Goal: Browse casually

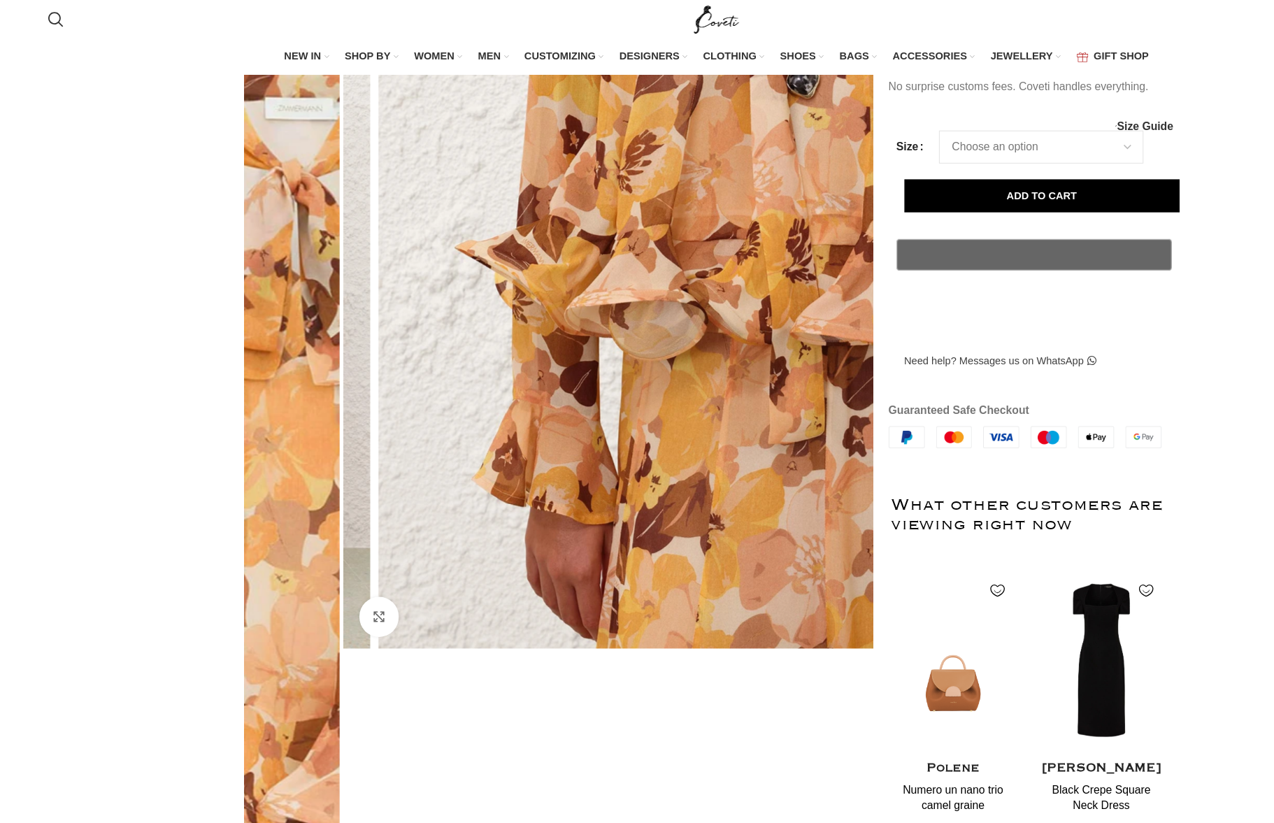
scroll to position [0, 1325]
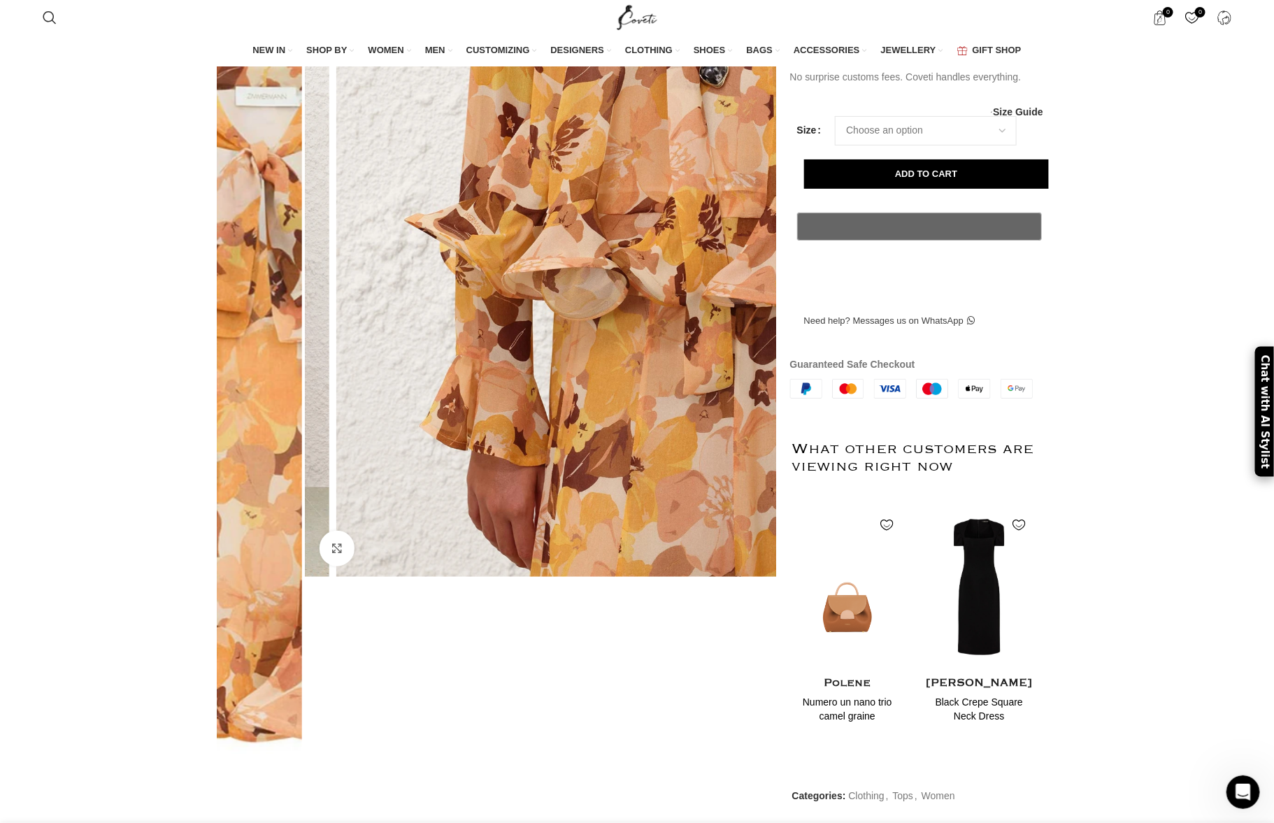
drag, startPoint x: 767, startPoint y: 294, endPoint x: 675, endPoint y: 276, distance: 93.4
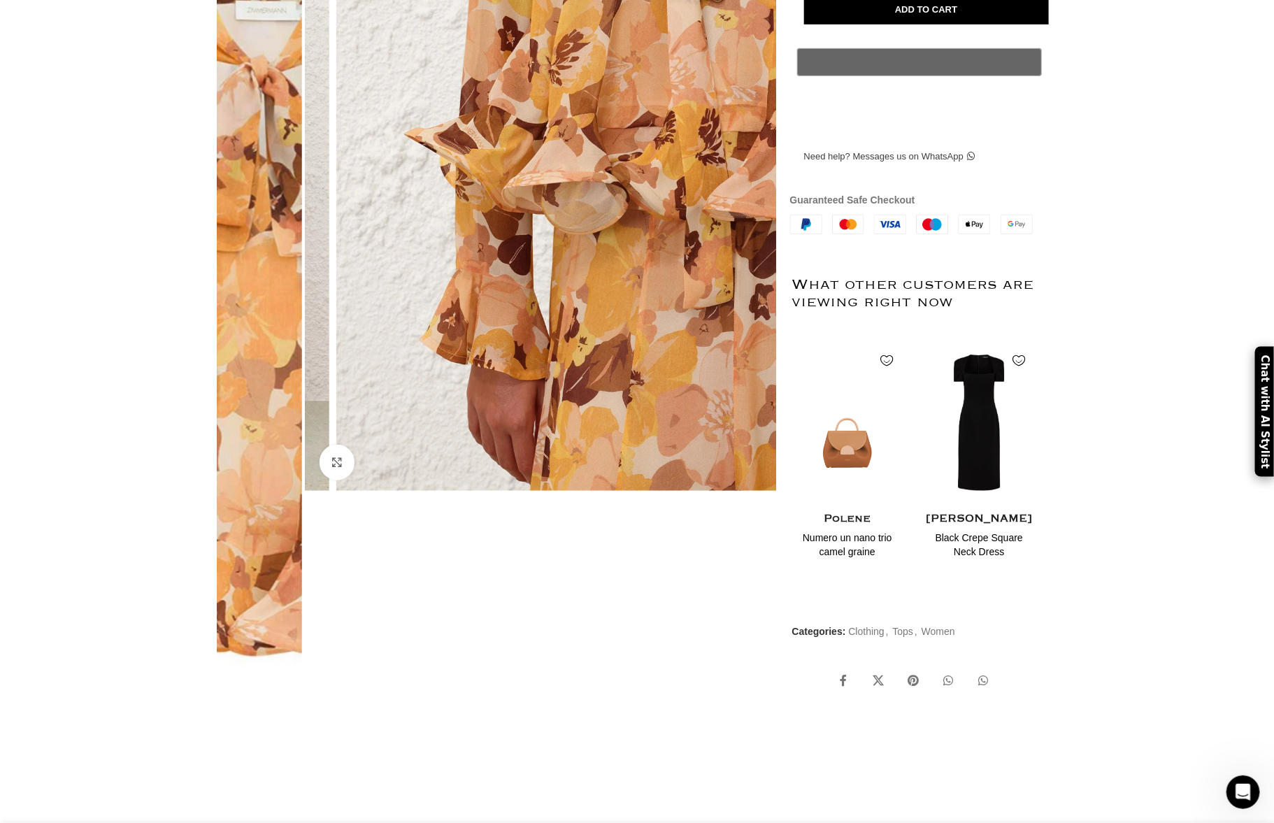
scroll to position [0, 0]
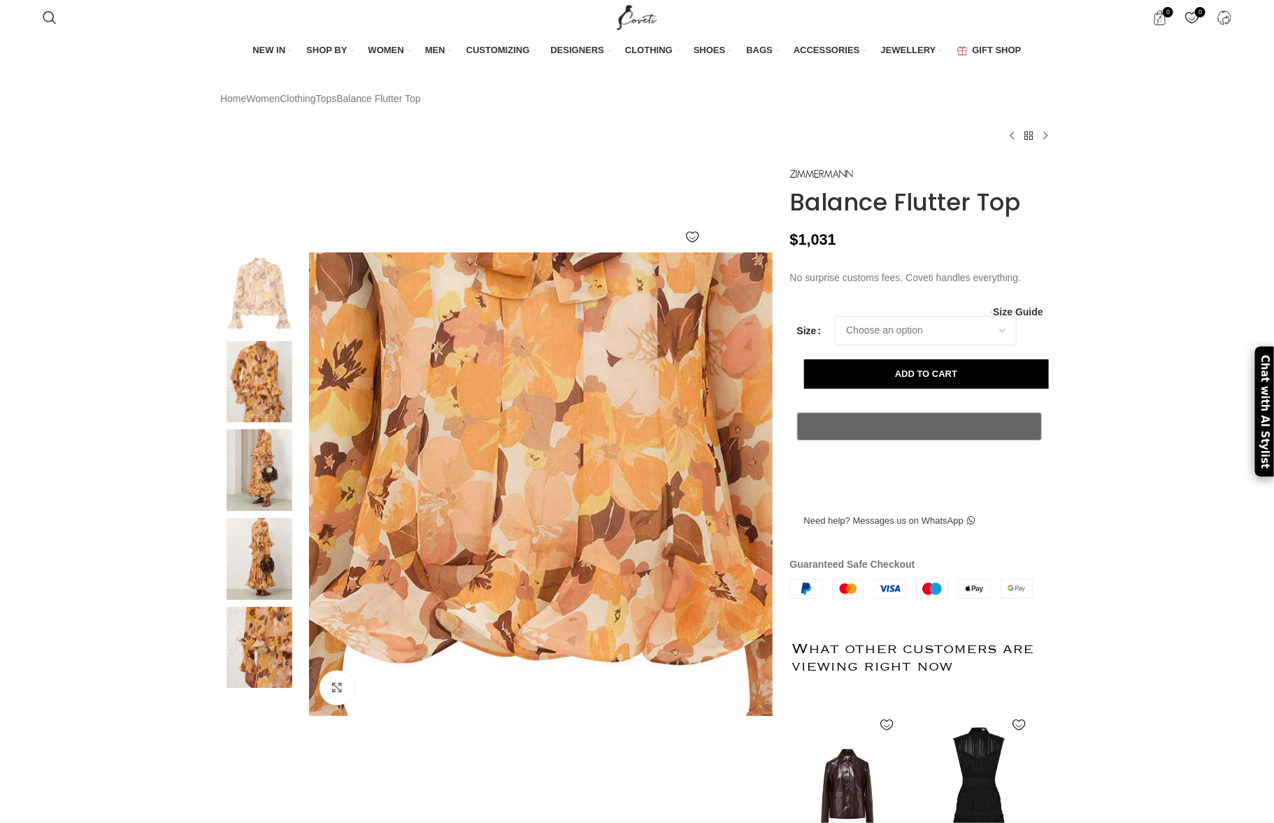
scroll to position [0, 147]
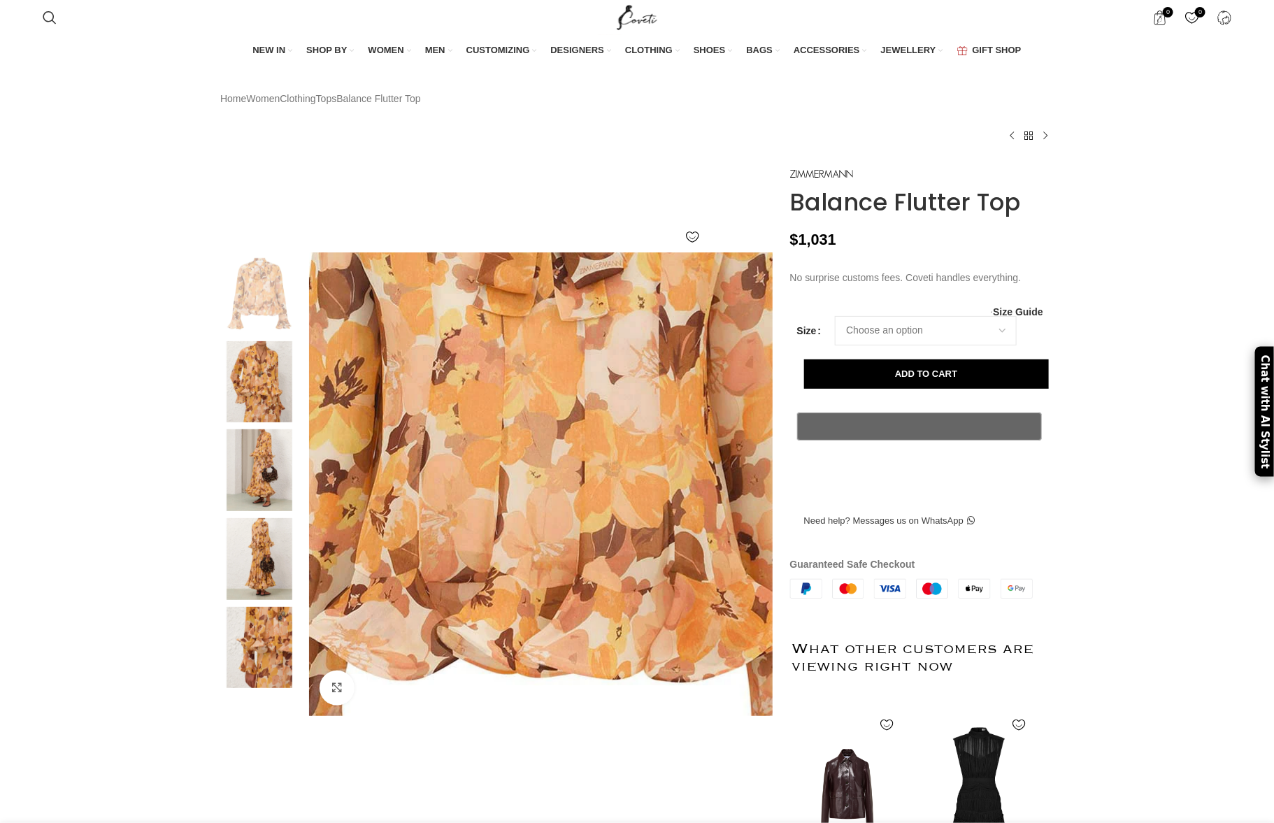
click at [533, 522] on img at bounding box center [543, 446] width 699 height 909
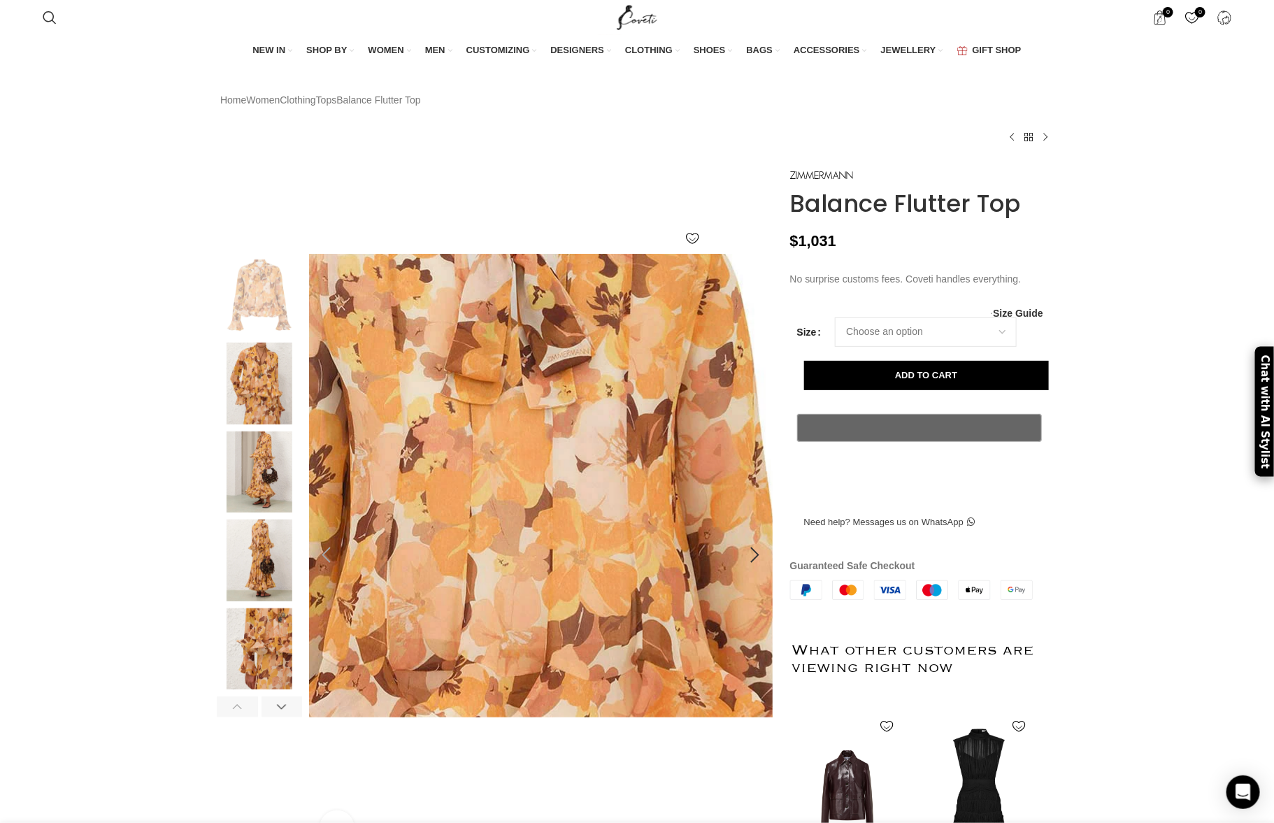
click at [598, 463] on img at bounding box center [511, 534] width 699 height 909
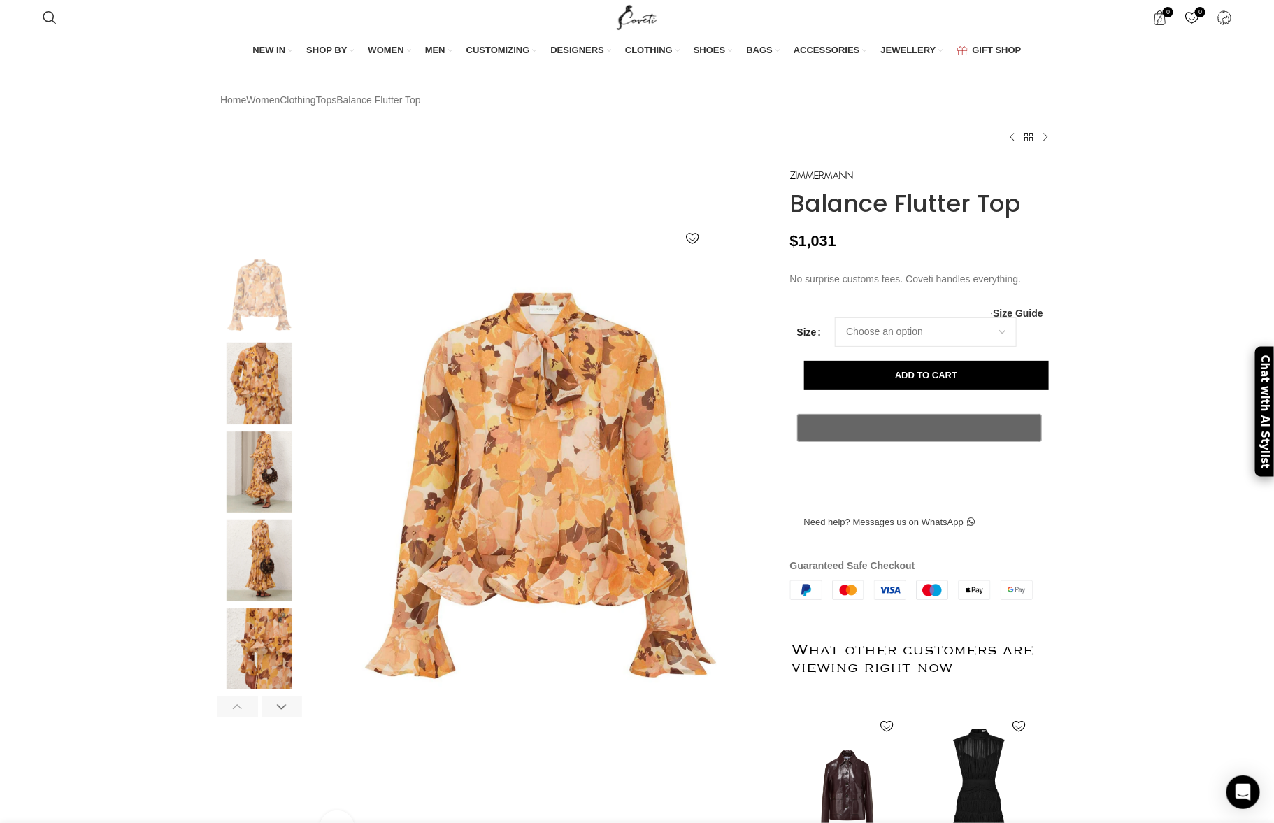
click at [254, 409] on img at bounding box center [259, 384] width 85 height 82
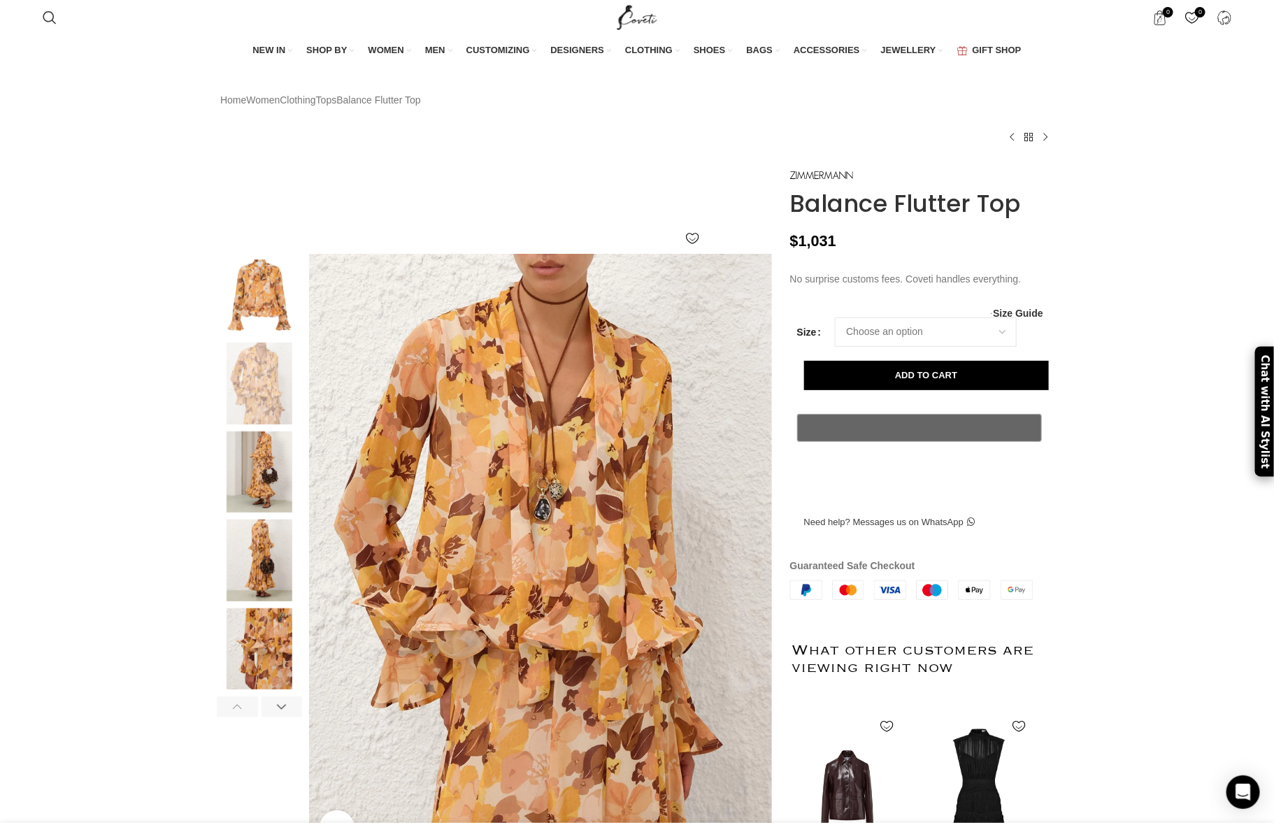
click at [250, 424] on img at bounding box center [259, 384] width 85 height 82
click at [263, 584] on img at bounding box center [259, 560] width 85 height 82
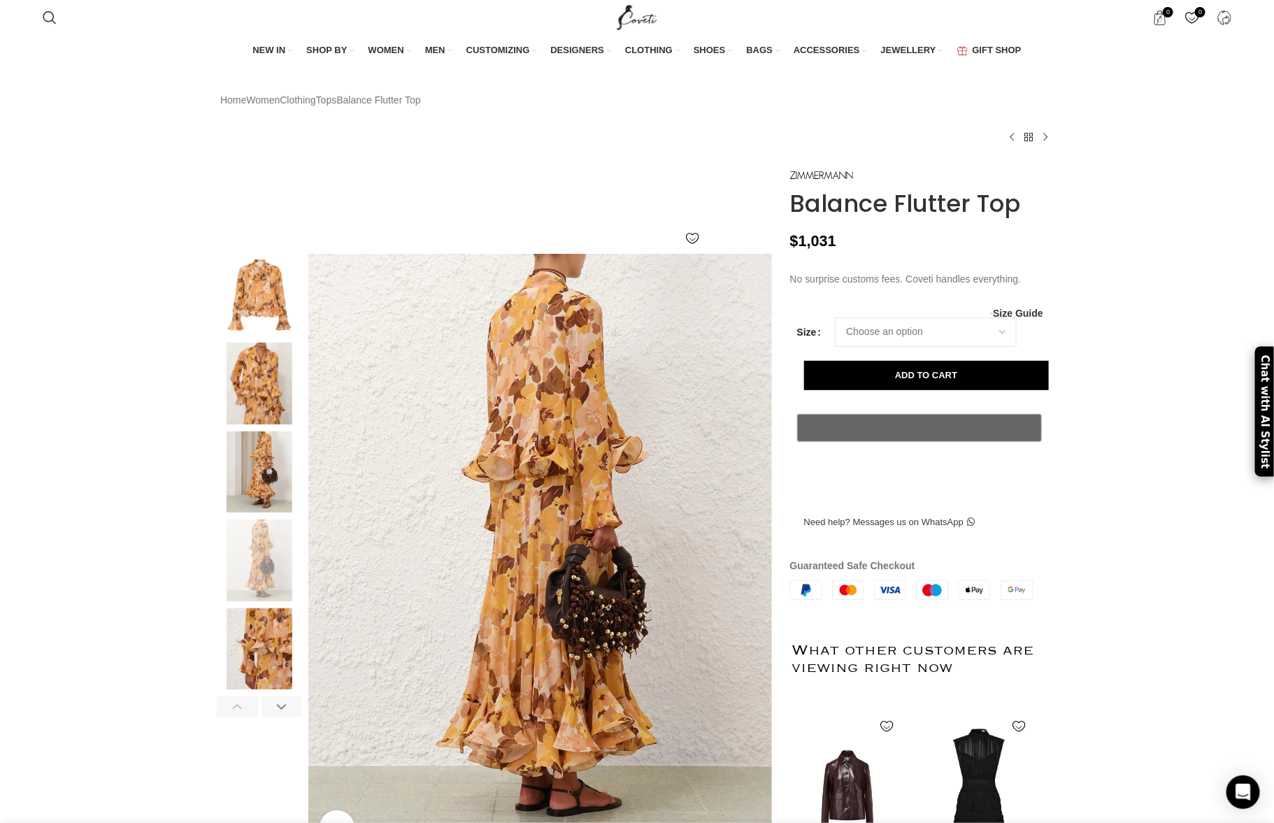
click at [270, 676] on img at bounding box center [259, 649] width 85 height 82
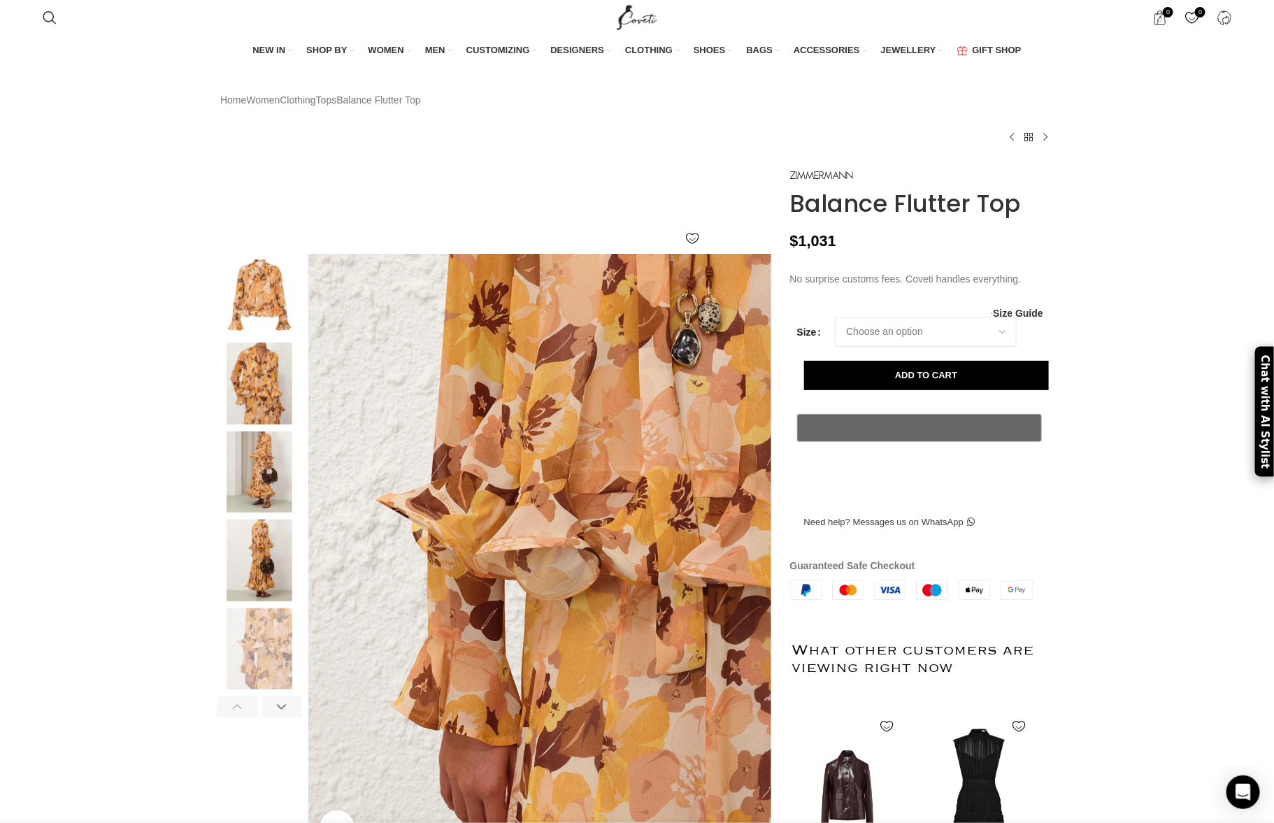
click at [257, 717] on div at bounding box center [237, 706] width 41 height 21
click at [245, 717] on div at bounding box center [237, 706] width 41 height 21
drag, startPoint x: 283, startPoint y: 750, endPoint x: 280, endPoint y: 742, distance: 8.8
click at [281, 747] on div "Click to enlarge" at bounding box center [495, 555] width 556 height 602
click at [280, 717] on div at bounding box center [281, 706] width 41 height 21
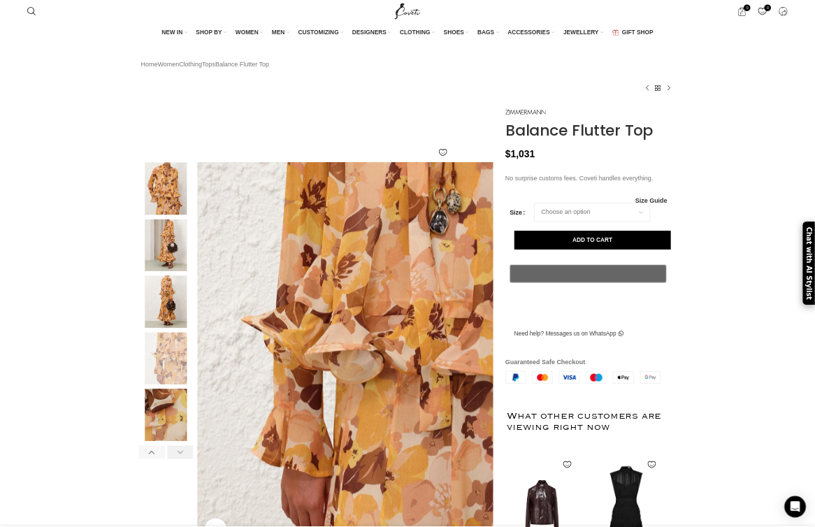
scroll to position [0, 294]
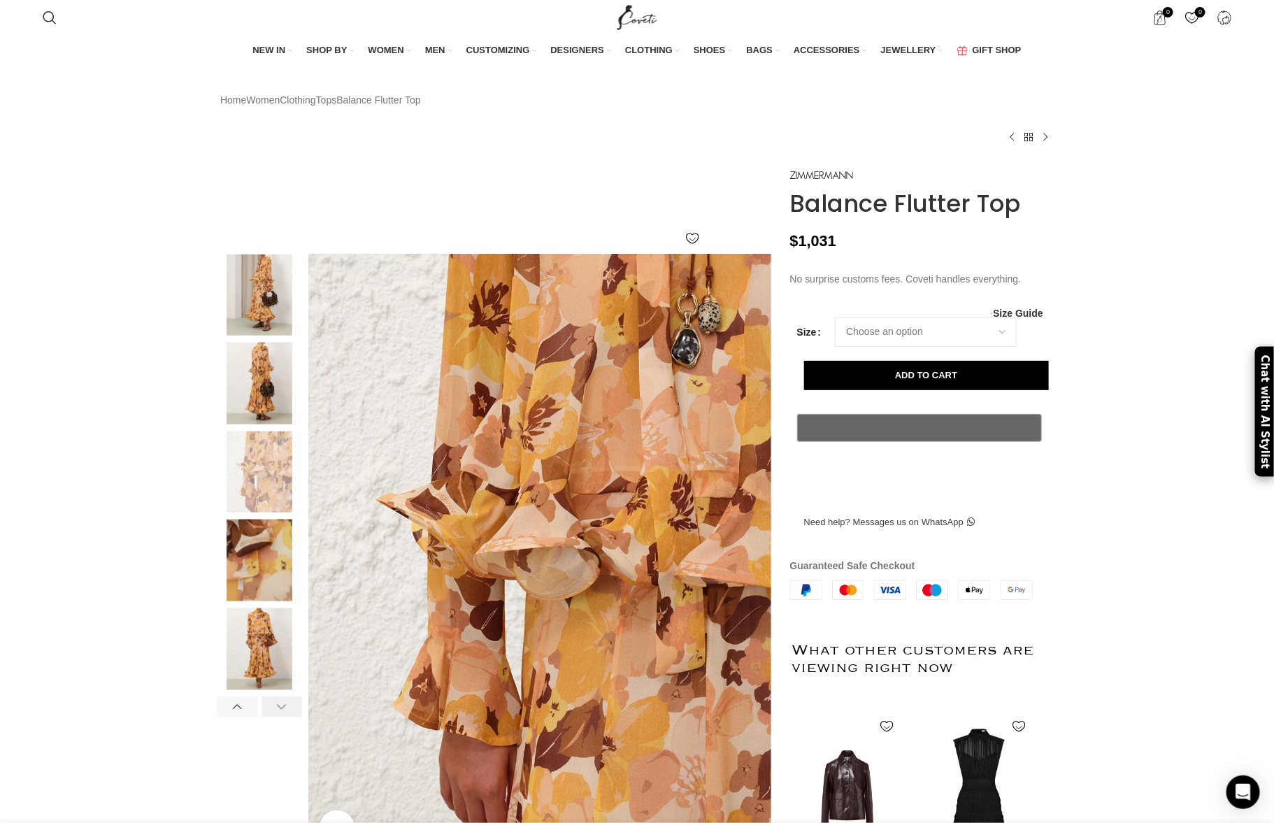
click at [280, 717] on div at bounding box center [281, 706] width 41 height 21
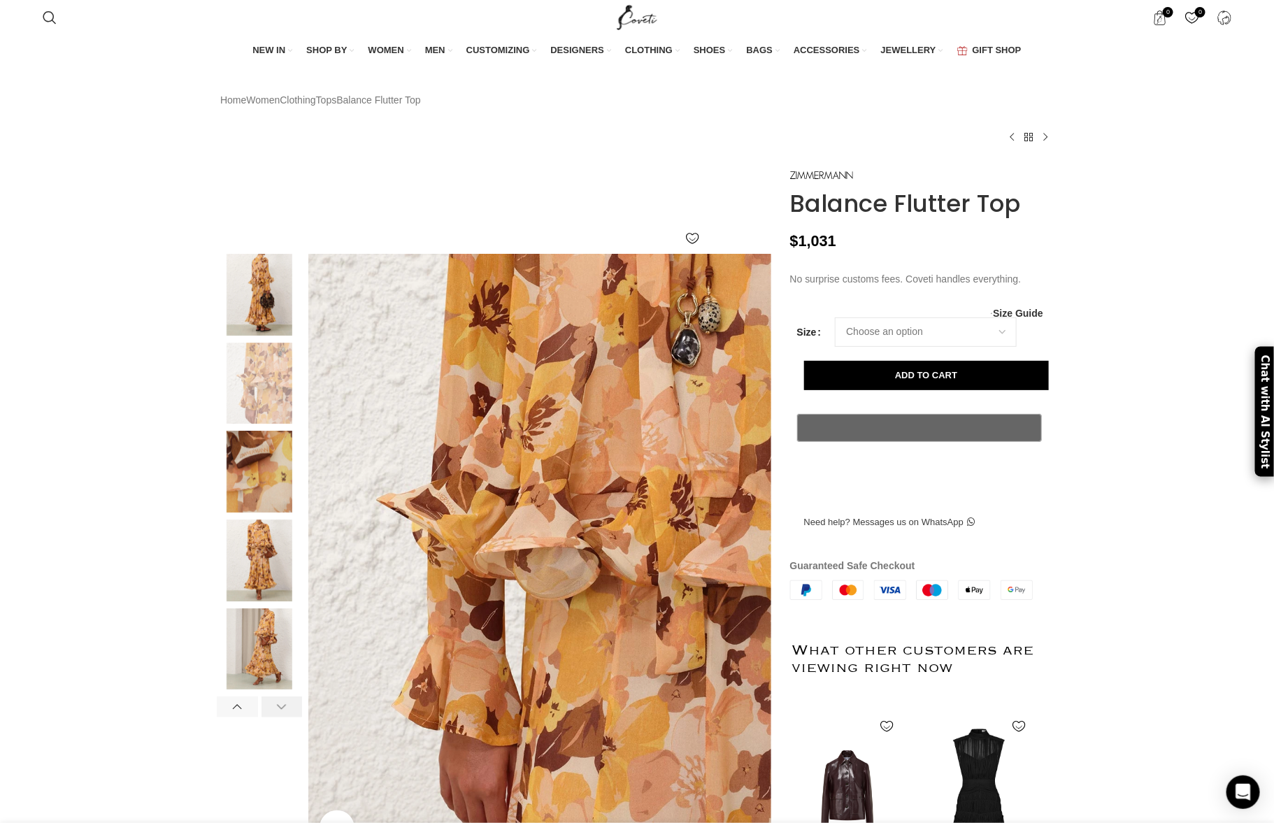
click at [280, 717] on div at bounding box center [281, 706] width 41 height 21
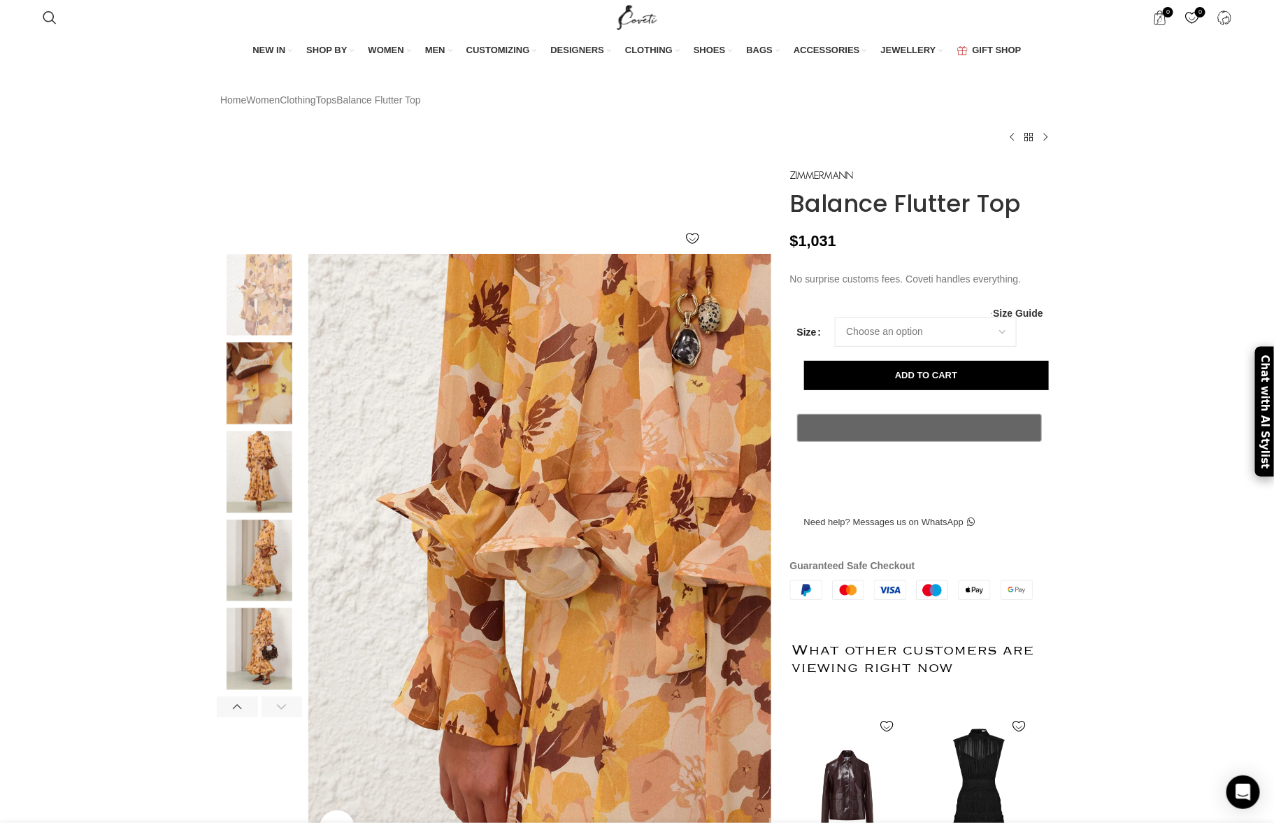
click at [280, 717] on div at bounding box center [281, 706] width 41 height 21
click at [241, 717] on div at bounding box center [237, 706] width 41 height 21
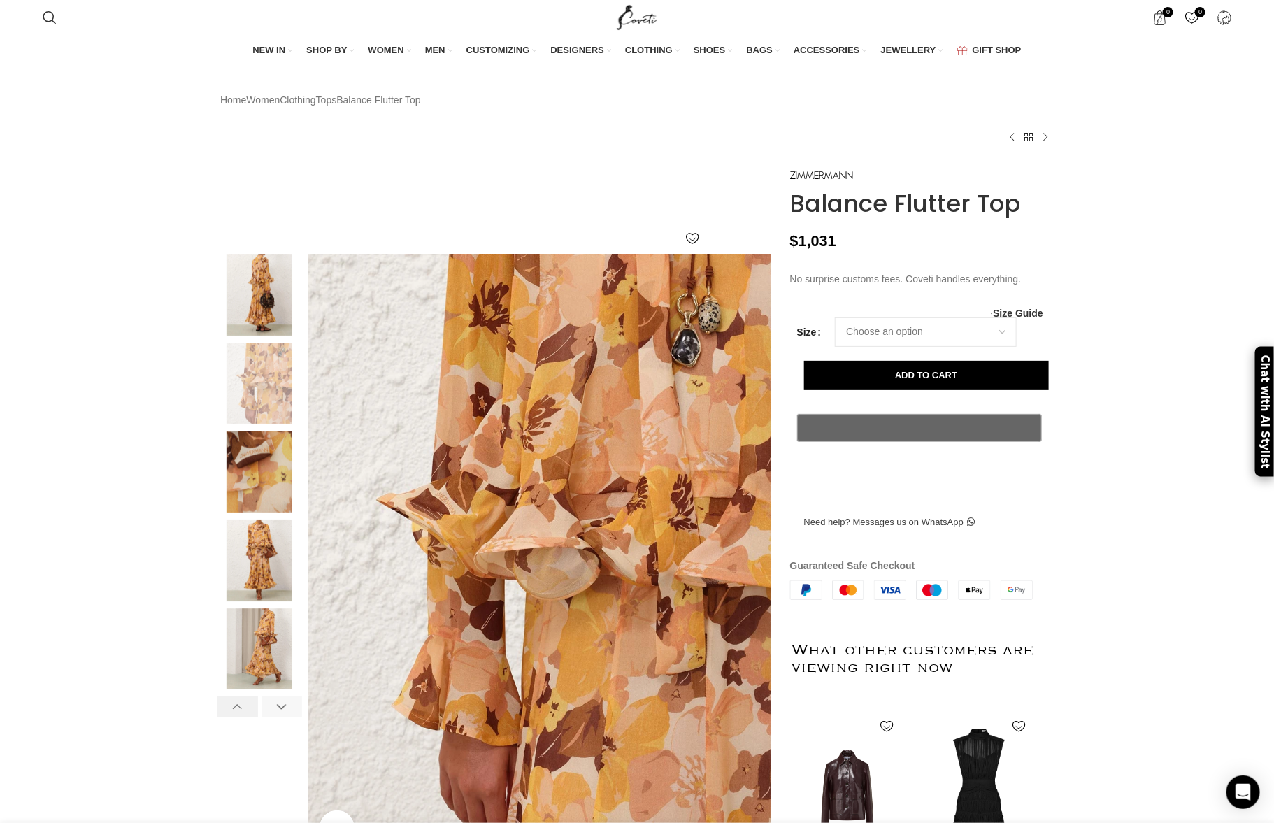
click at [242, 717] on div at bounding box center [237, 706] width 41 height 21
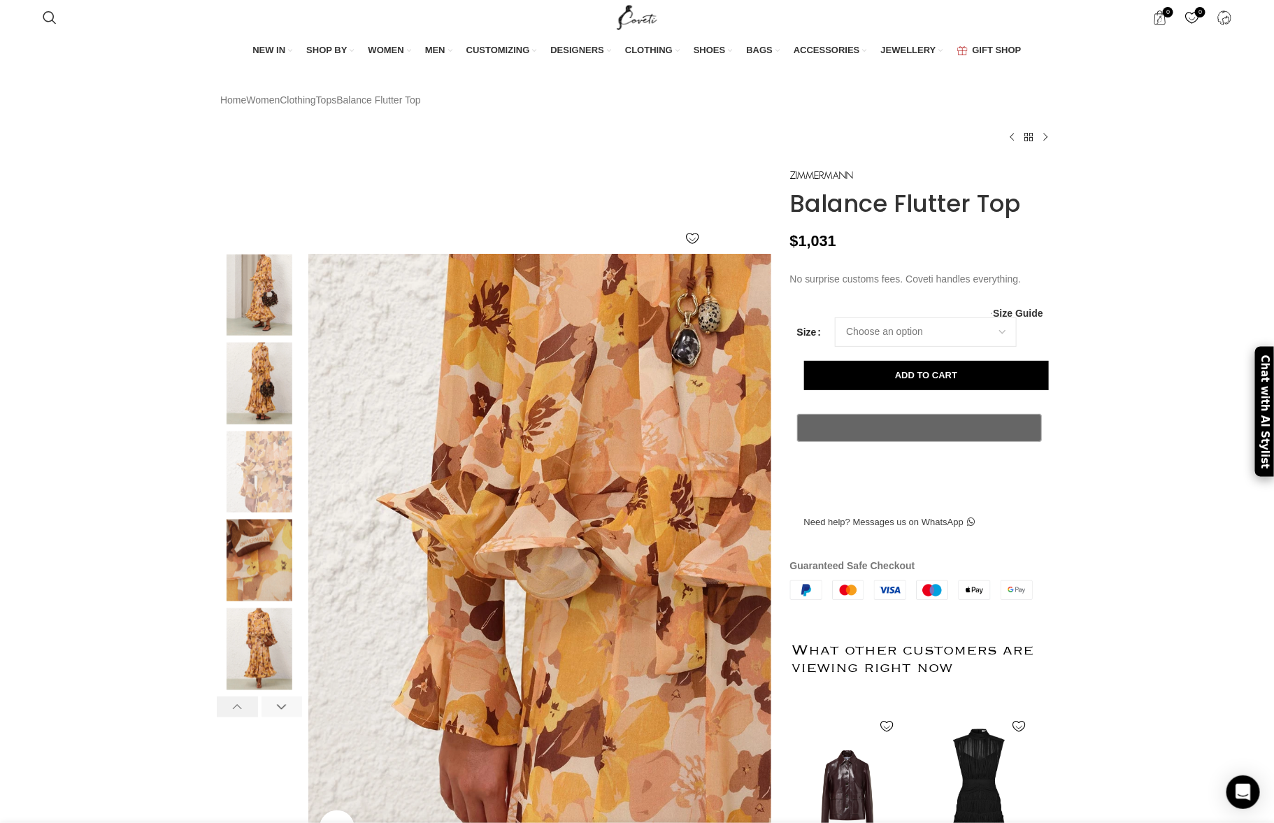
click at [242, 717] on div at bounding box center [237, 706] width 41 height 21
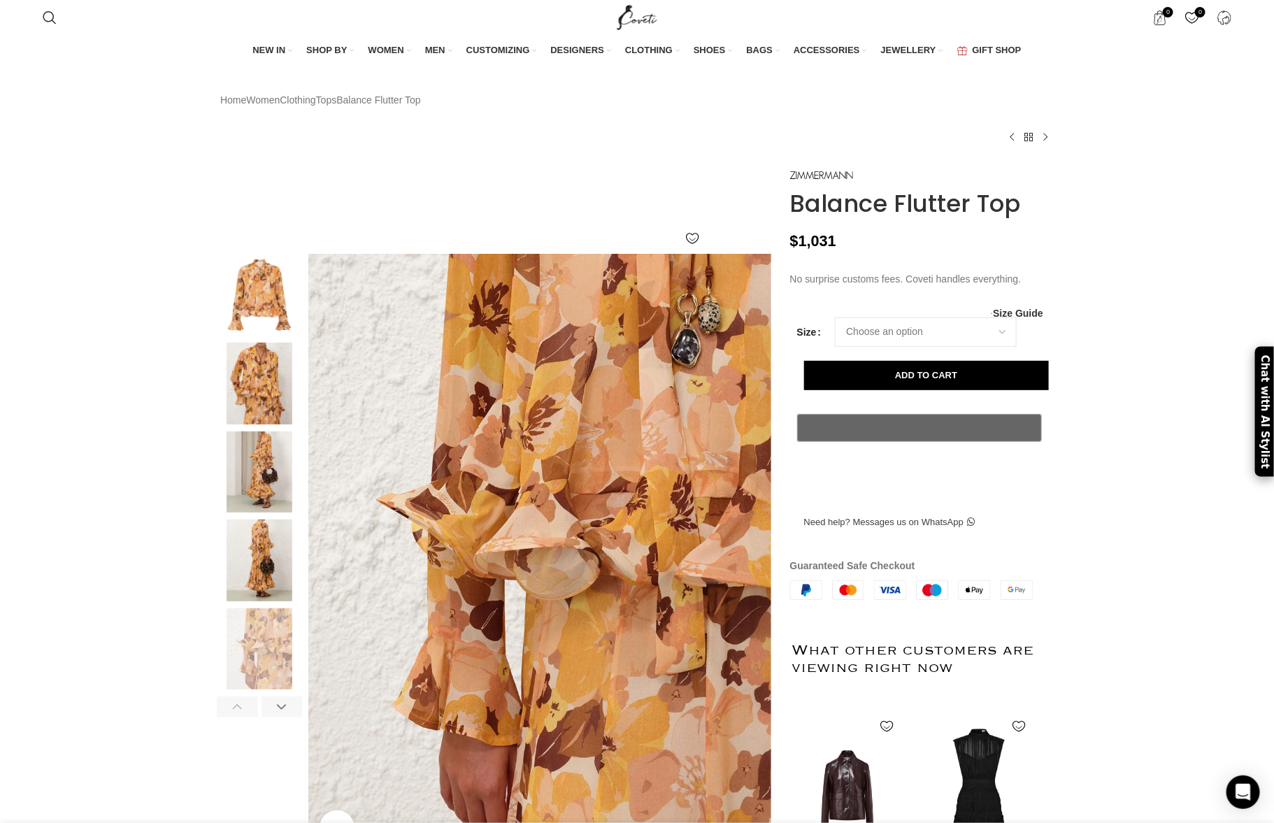
click at [242, 717] on div at bounding box center [237, 706] width 41 height 21
drag, startPoint x: 242, startPoint y: 738, endPoint x: 246, endPoint y: 692, distance: 45.6
click at [243, 717] on div at bounding box center [237, 706] width 41 height 21
click at [262, 329] on img at bounding box center [259, 295] width 85 height 82
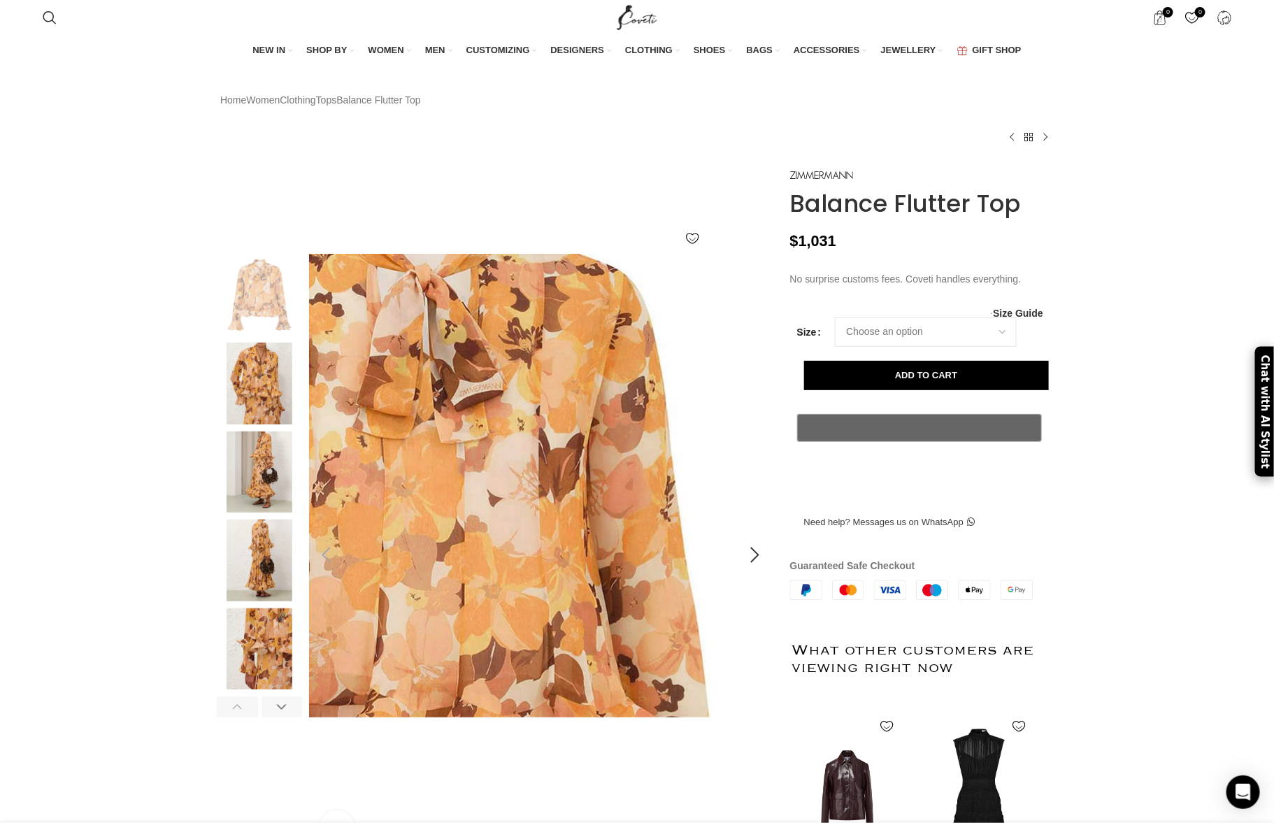
click at [587, 429] on img at bounding box center [422, 568] width 699 height 909
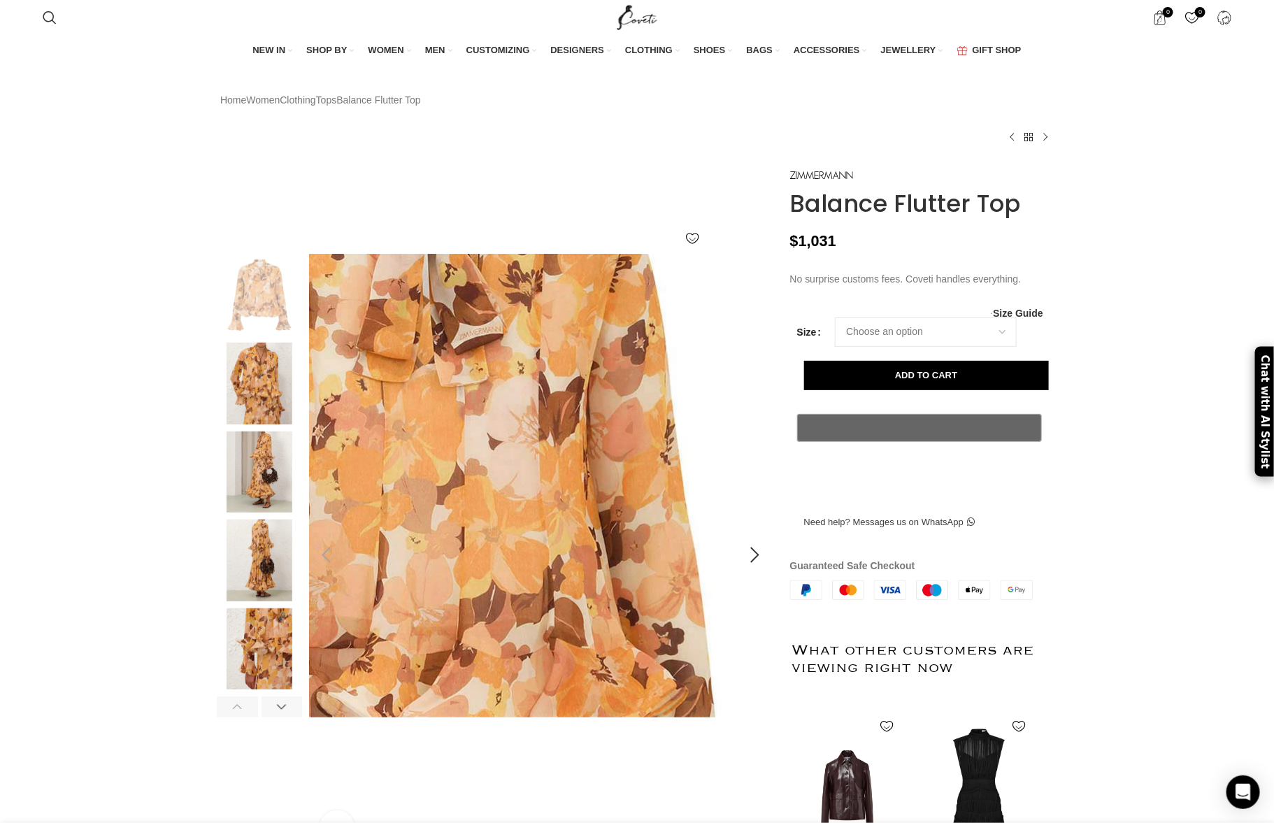
click at [466, 486] on img at bounding box center [422, 511] width 699 height 909
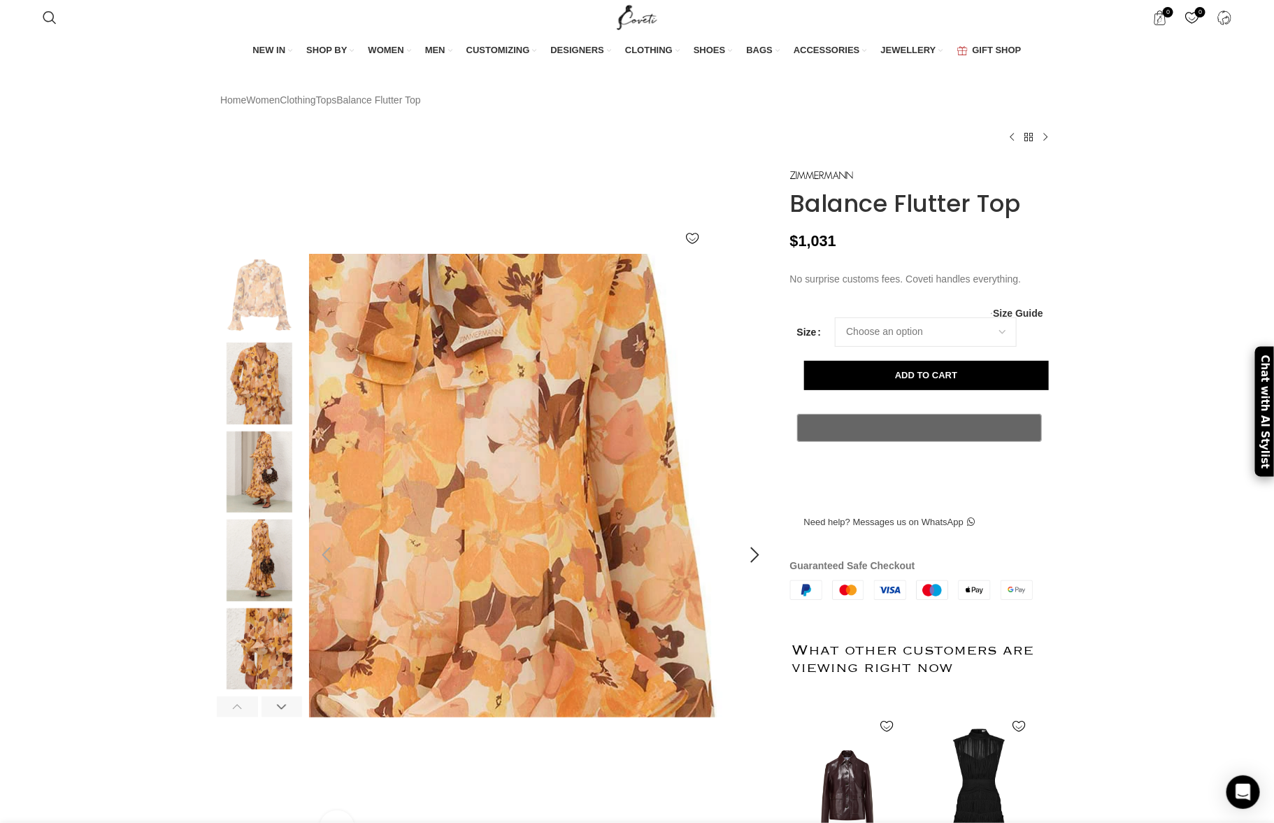
click at [466, 485] on img at bounding box center [422, 514] width 699 height 909
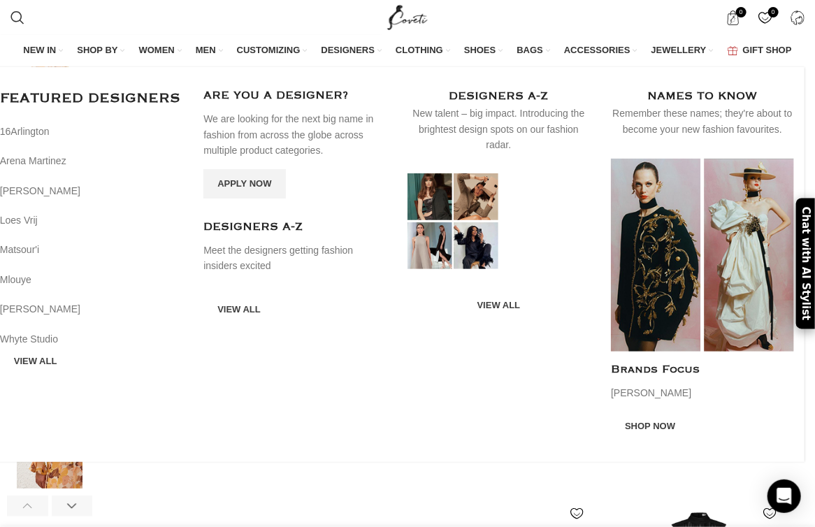
scroll to position [224, 0]
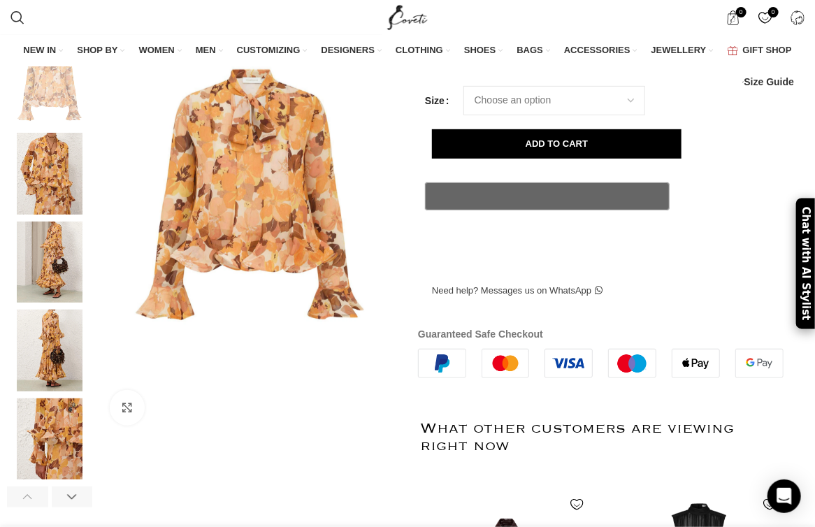
click at [400, 466] on div "Click to enlarge" at bounding box center [204, 276] width 394 height 464
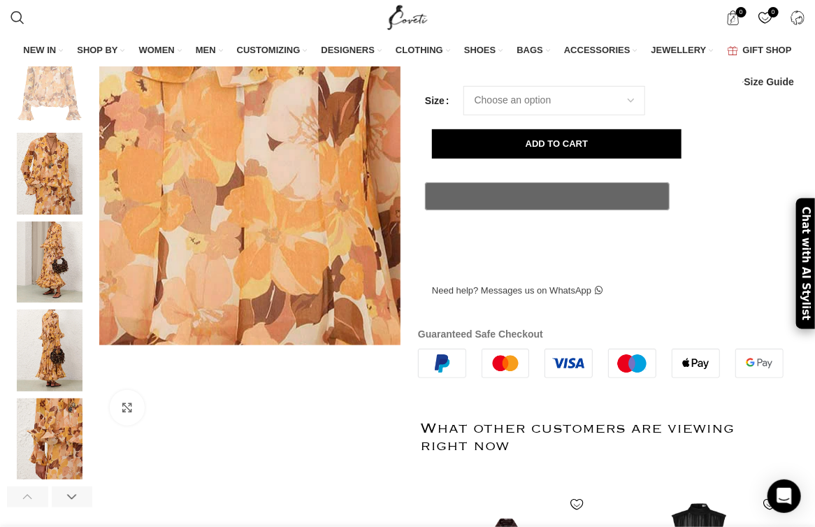
drag, startPoint x: 286, startPoint y: 215, endPoint x: 428, endPoint y: 111, distance: 175.6
click at [428, 76] on div "No surprise customs fees. Coveti handles everything." at bounding box center [611, 57] width 387 height 36
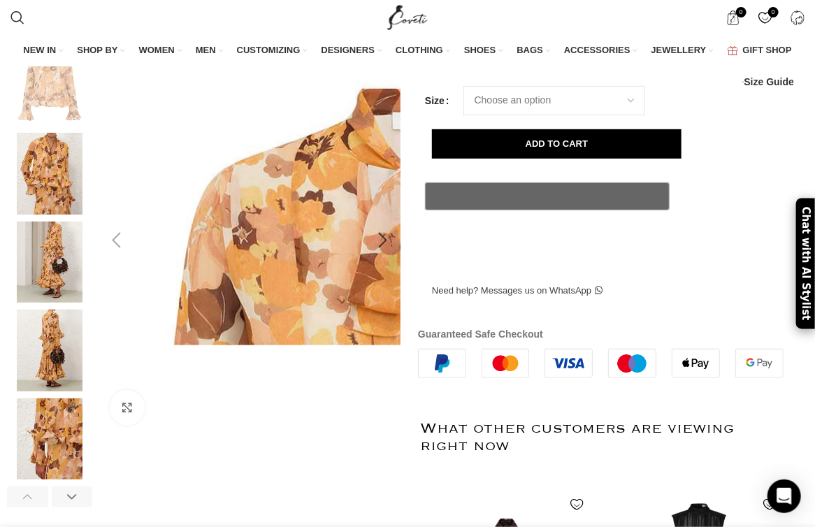
click at [285, 222] on img at bounding box center [413, 466] width 699 height 909
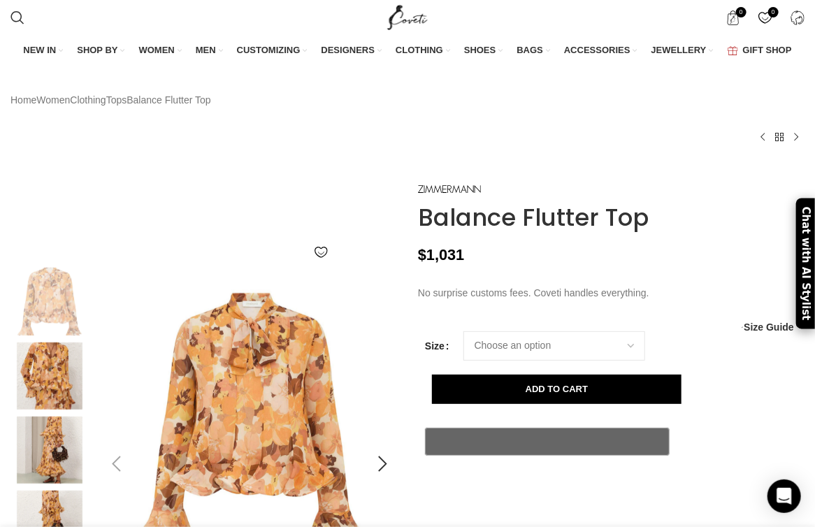
scroll to position [168, 0]
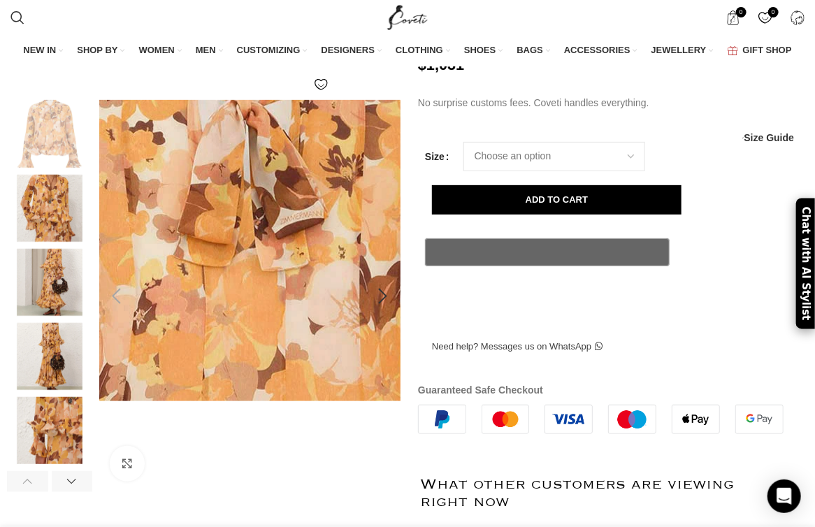
click at [254, 207] on img at bounding box center [243, 396] width 699 height 909
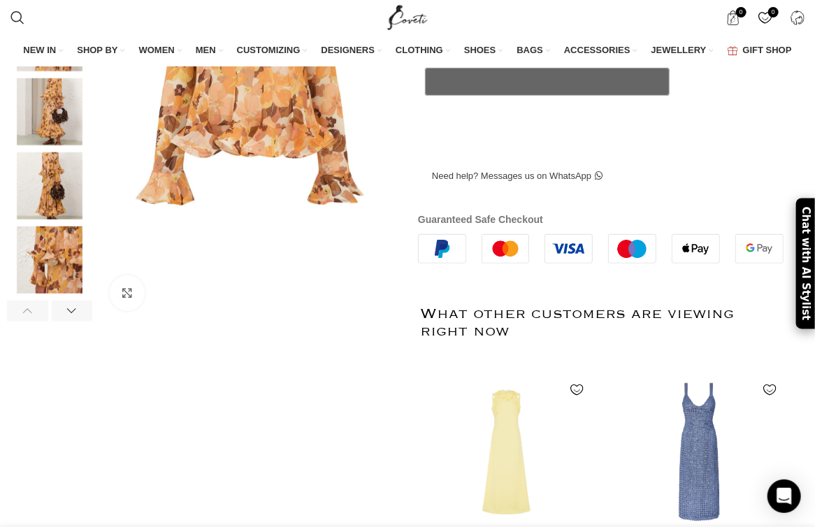
scroll to position [336, 0]
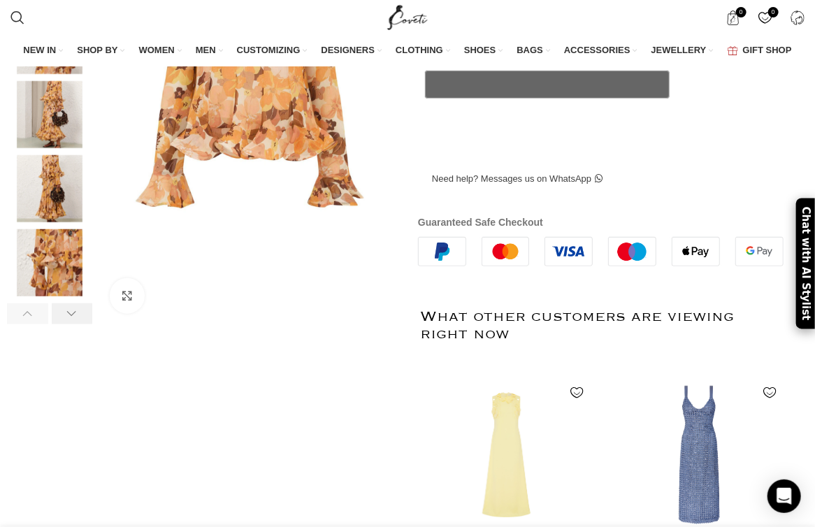
click at [78, 324] on div at bounding box center [72, 313] width 41 height 21
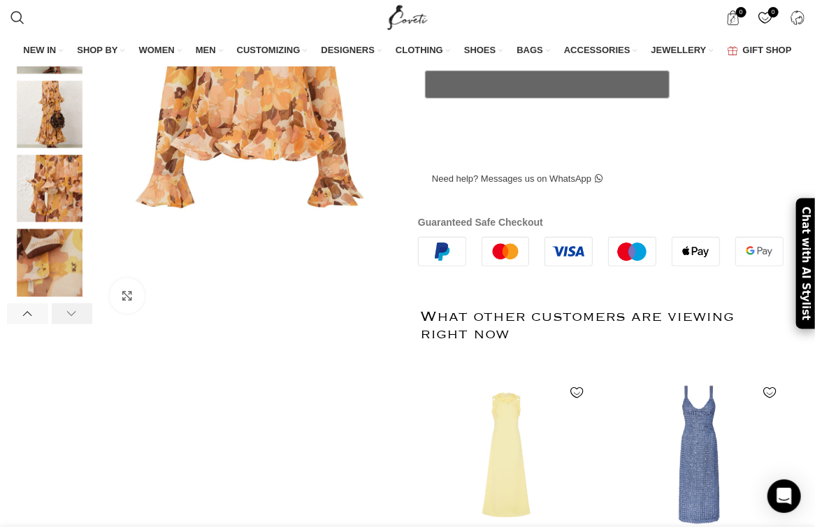
click at [73, 324] on div at bounding box center [72, 313] width 41 height 21
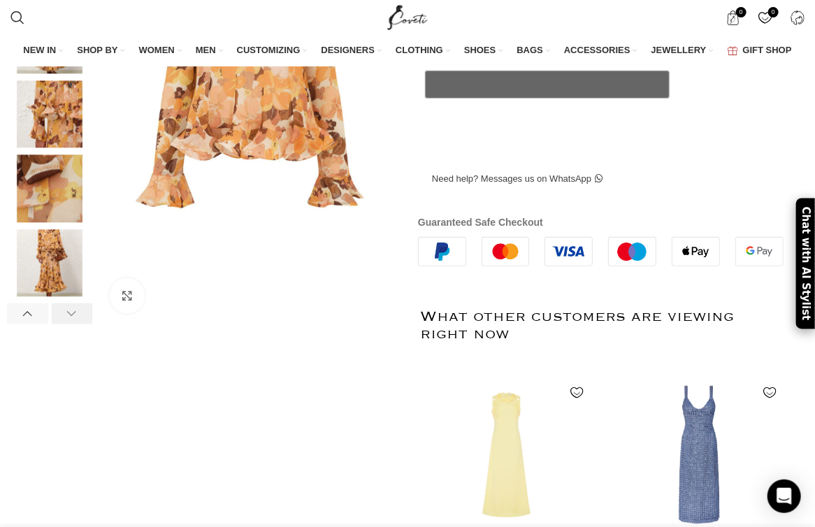
click at [73, 324] on div at bounding box center [72, 313] width 41 height 21
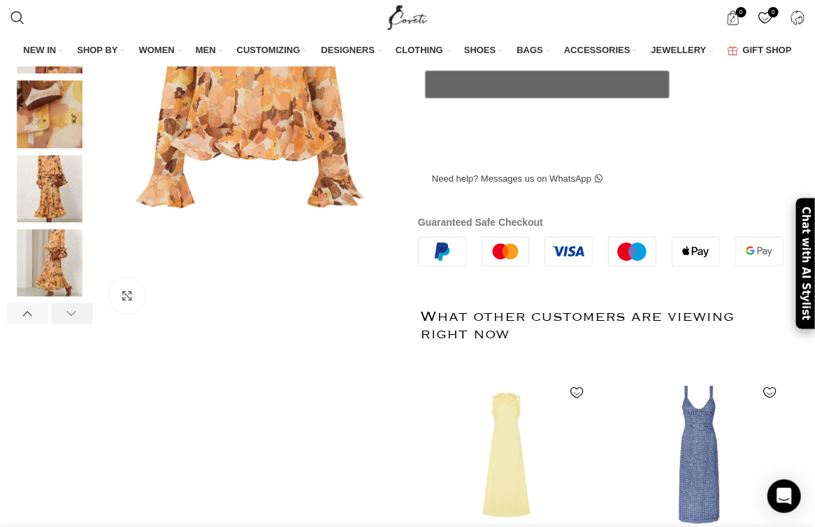
click at [73, 324] on div at bounding box center [72, 313] width 41 height 21
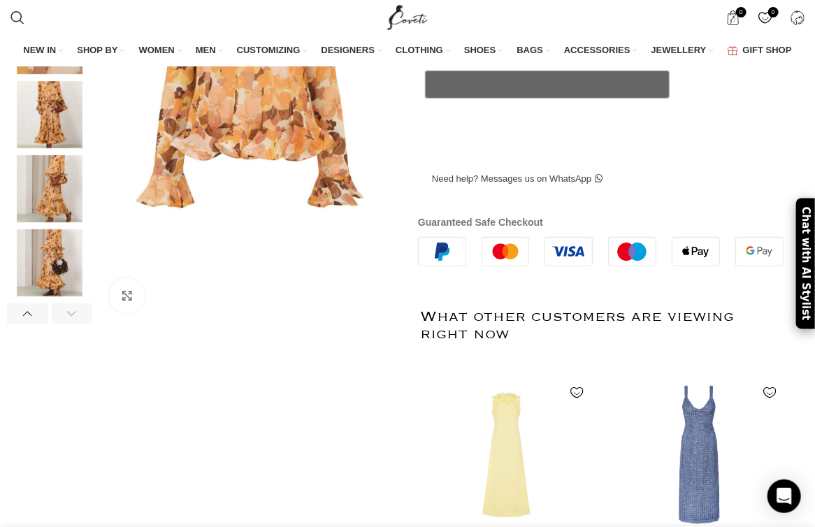
click at [73, 324] on div at bounding box center [72, 313] width 41 height 21
click at [72, 324] on div at bounding box center [72, 313] width 41 height 21
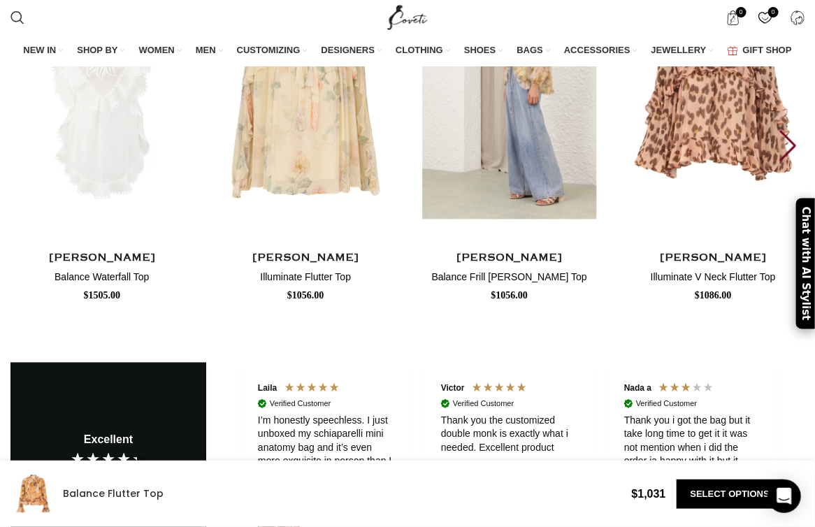
scroll to position [2293, 0]
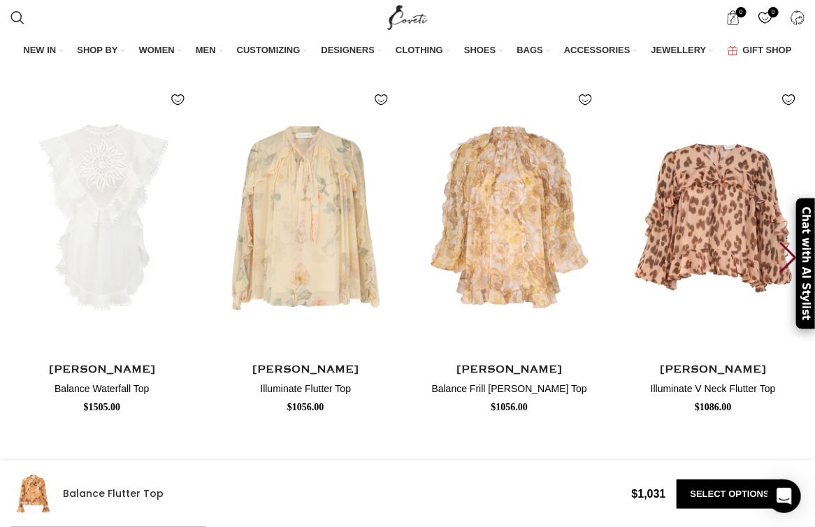
click at [556, 273] on div "Next slide" at bounding box center [788, 257] width 19 height 31
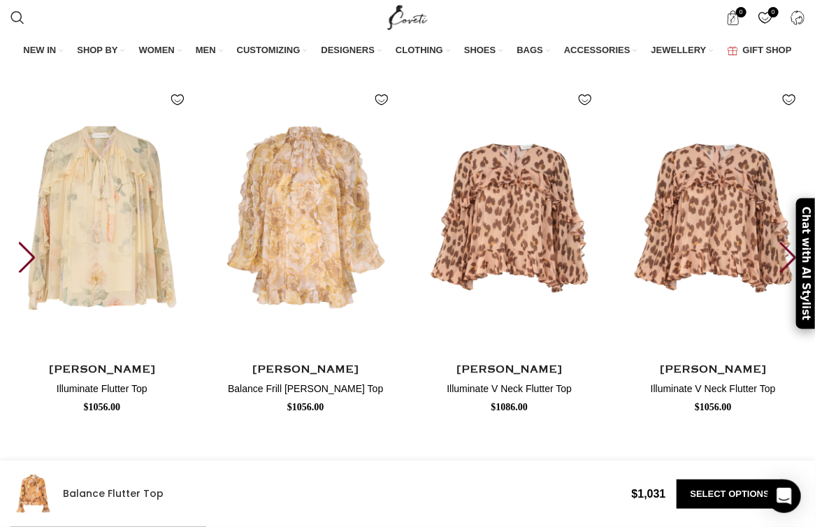
scroll to position [0, 366]
click at [556, 273] on div "Next slide" at bounding box center [788, 257] width 19 height 31
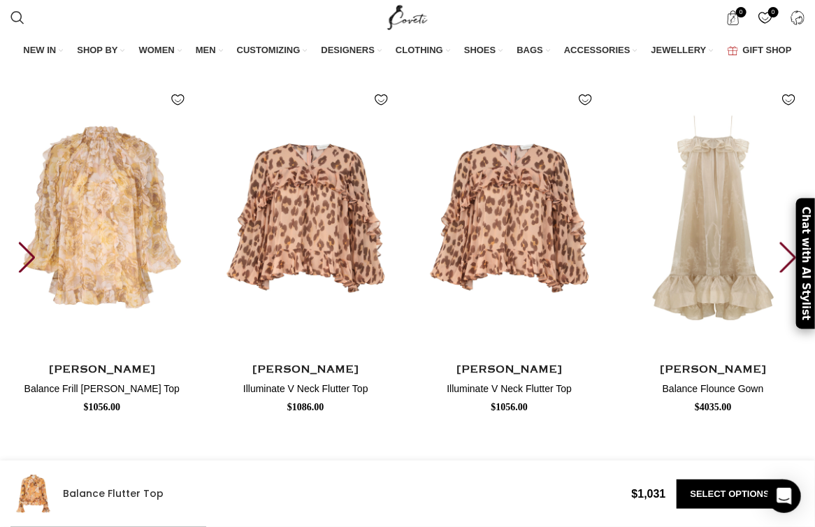
click at [556, 273] on div "Next slide" at bounding box center [788, 257] width 19 height 31
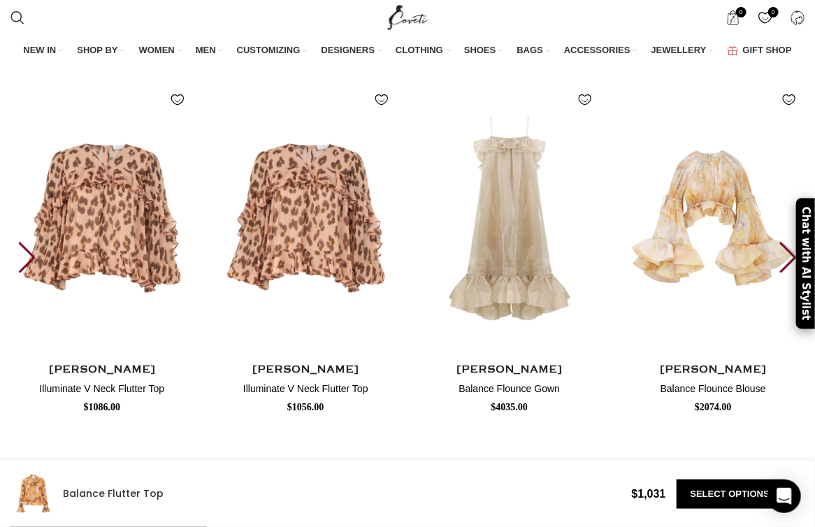
click at [556, 273] on div "Next slide" at bounding box center [788, 257] width 19 height 31
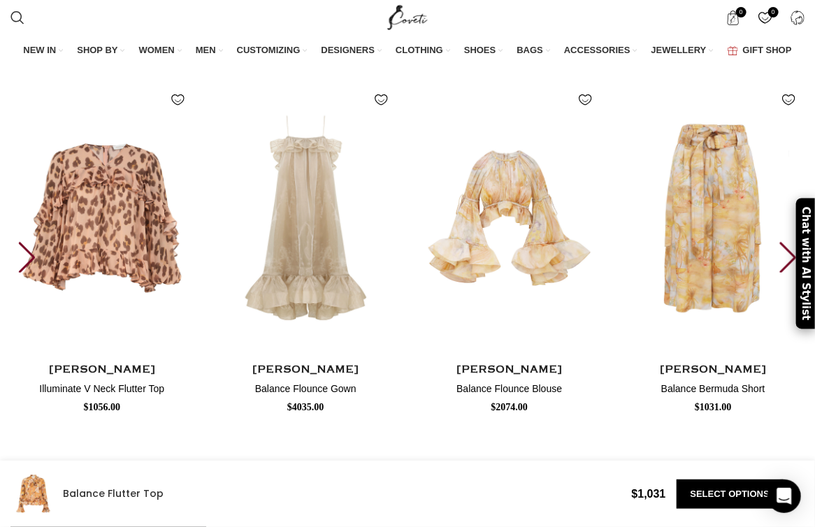
click at [556, 273] on div "Next slide" at bounding box center [788, 257] width 19 height 31
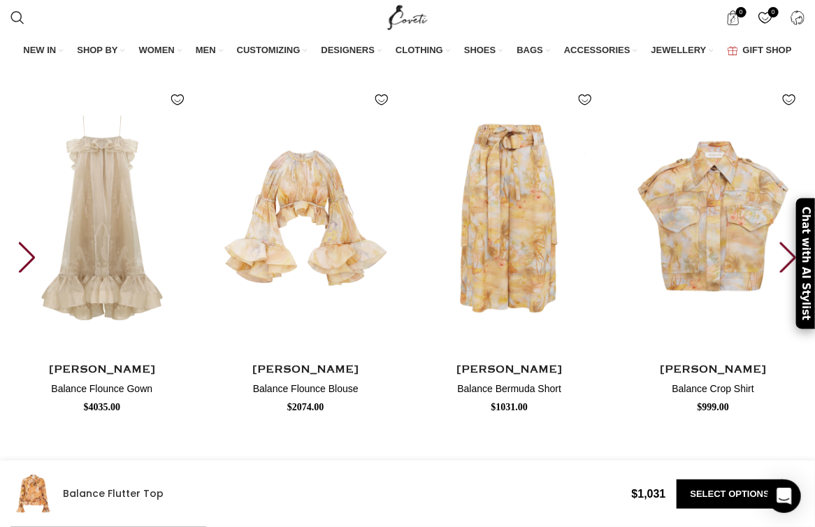
click at [556, 273] on div "Next slide" at bounding box center [788, 257] width 19 height 31
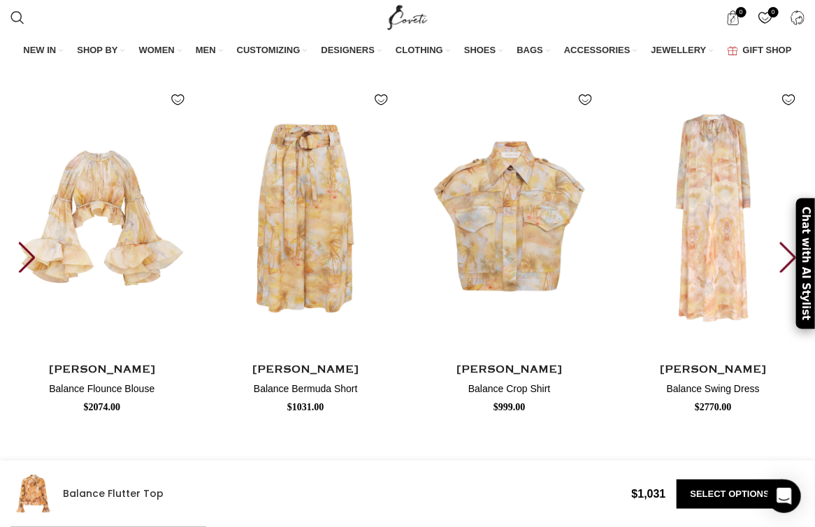
click at [556, 273] on div "Next slide" at bounding box center [788, 257] width 19 height 31
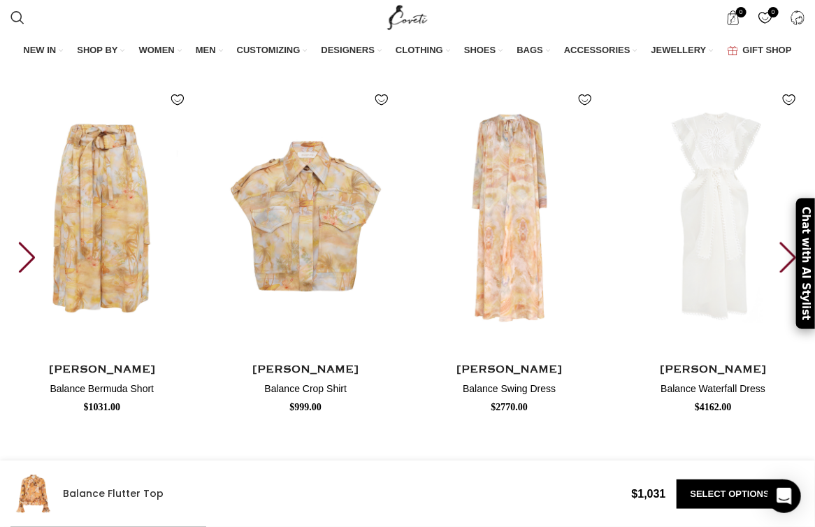
click at [556, 273] on div "Next slide" at bounding box center [788, 257] width 19 height 31
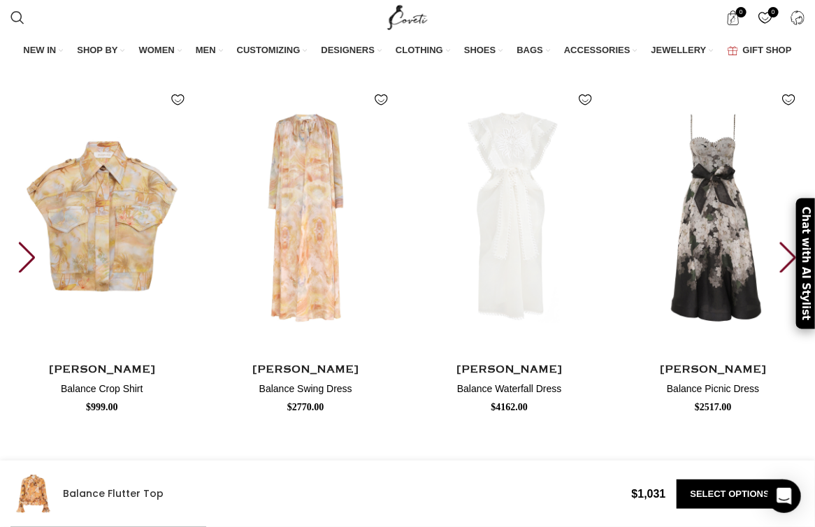
click at [556, 273] on div "Next slide" at bounding box center [788, 257] width 19 height 31
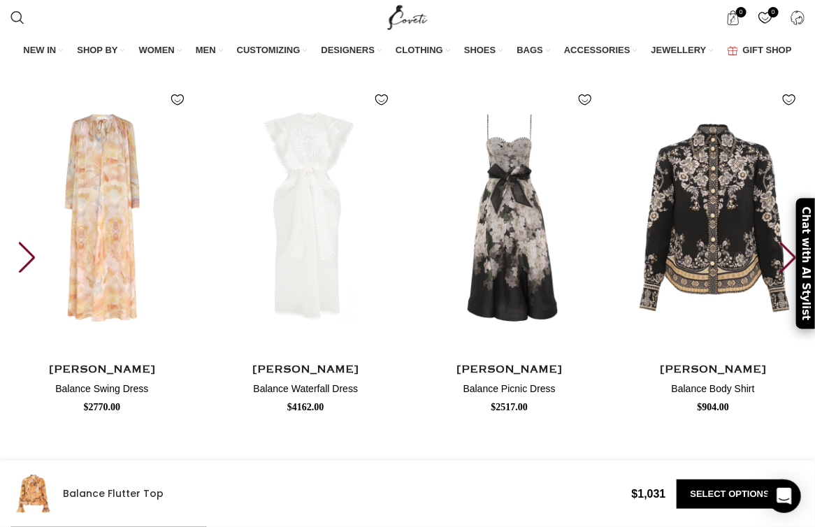
click at [556, 273] on div "Next slide" at bounding box center [788, 257] width 19 height 31
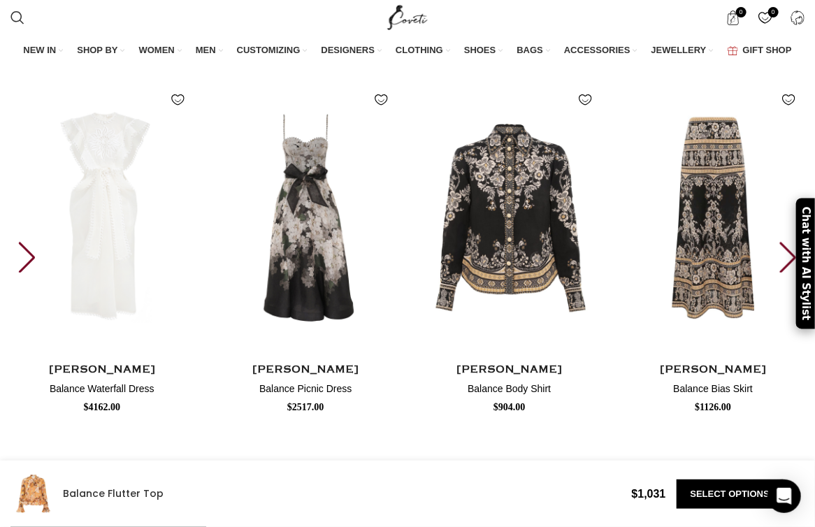
click at [556, 273] on div "Next slide" at bounding box center [788, 257] width 19 height 31
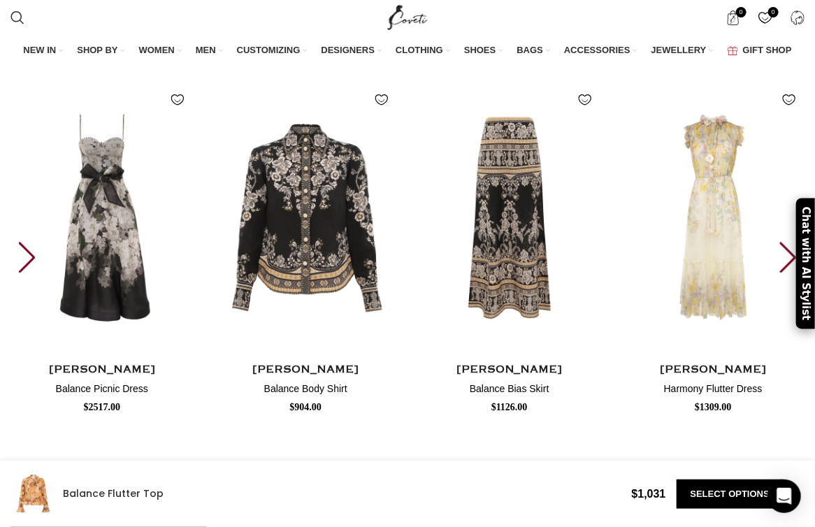
click at [556, 273] on div "Next slide" at bounding box center [788, 257] width 19 height 31
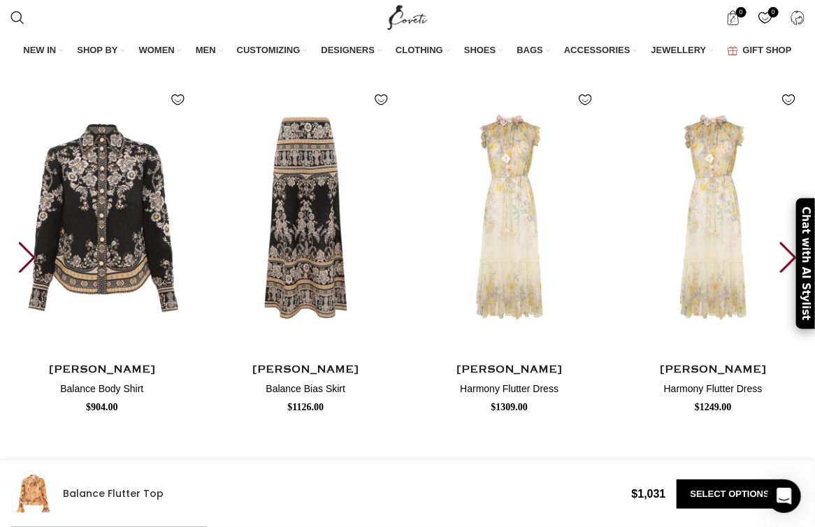
click at [556, 273] on div "Next slide" at bounding box center [788, 257] width 19 height 31
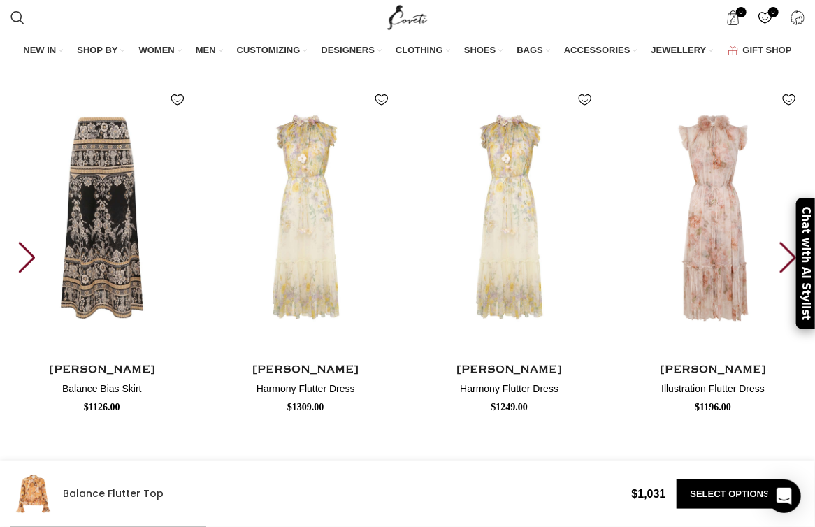
scroll to position [0, 550]
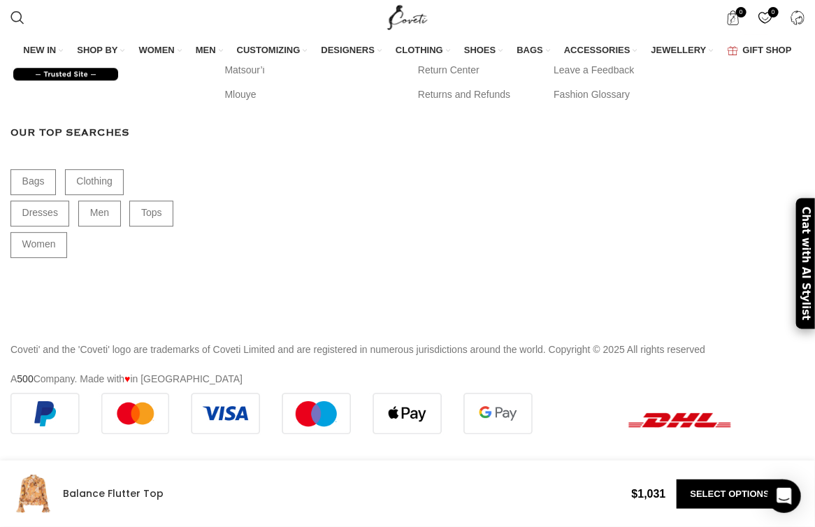
scroll to position [18766968, 0]
